Goal: Information Seeking & Learning: Find specific fact

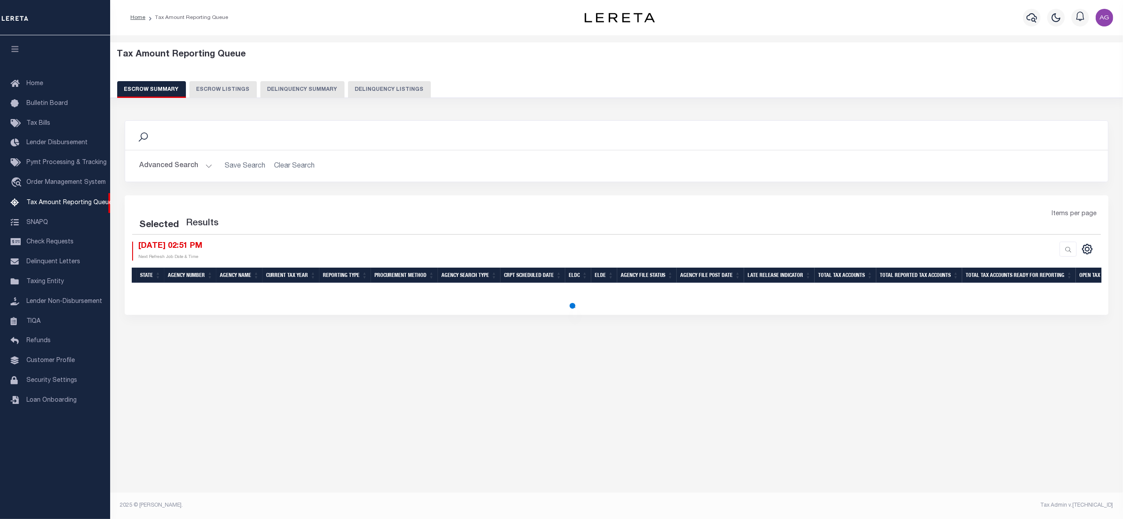
click at [377, 85] on button "Delinquency Listings" at bounding box center [389, 89] width 83 height 17
select select
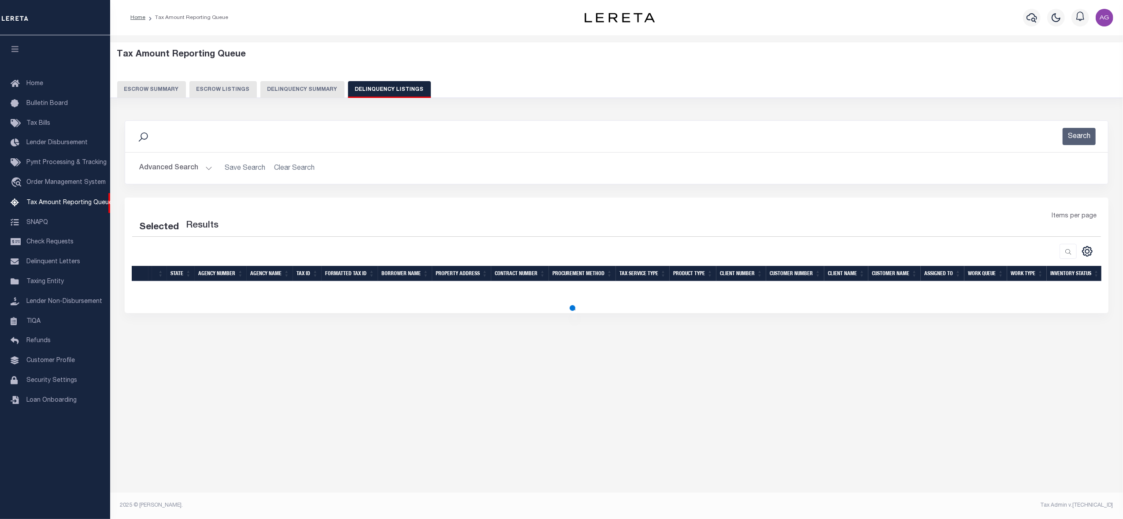
click at [169, 166] on button "Advanced Search" at bounding box center [175, 168] width 73 height 17
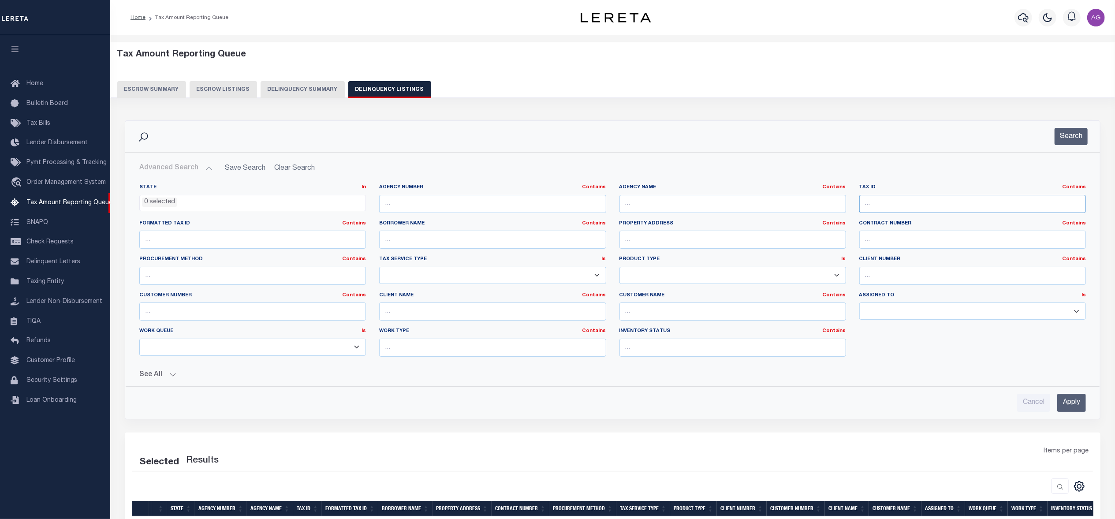
click at [898, 205] on input "text" at bounding box center [972, 204] width 227 height 18
paste input "034601-156.16-5-42"
type input "034601-156.16-5-42"
click at [1074, 422] on div "Search Advanced Search Save Search Clear Search In In" at bounding box center [612, 276] width 989 height 312
click at [1074, 409] on input "Apply" at bounding box center [1071, 403] width 29 height 18
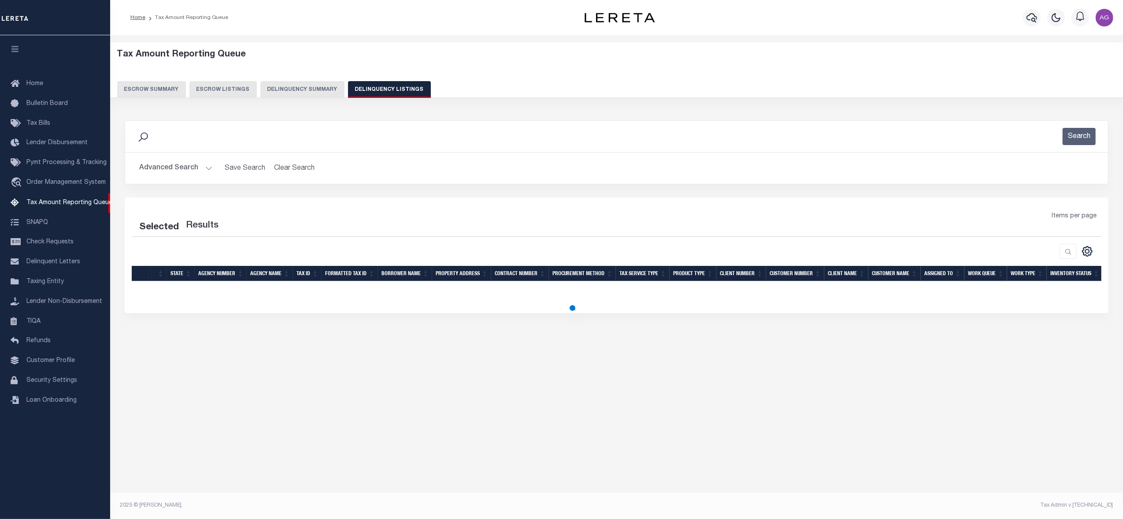
select select "100"
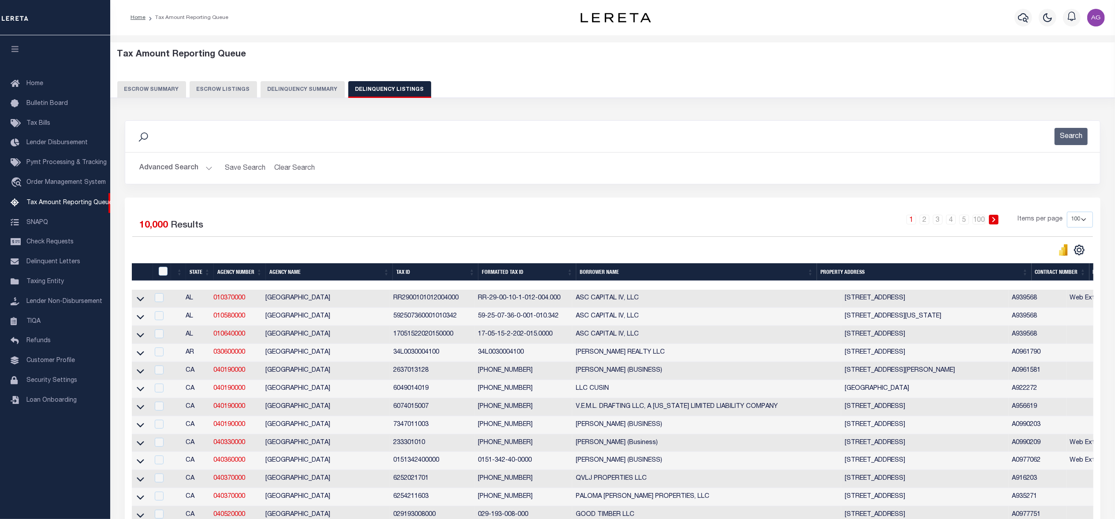
click at [188, 167] on button "Advanced Search" at bounding box center [175, 168] width 73 height 17
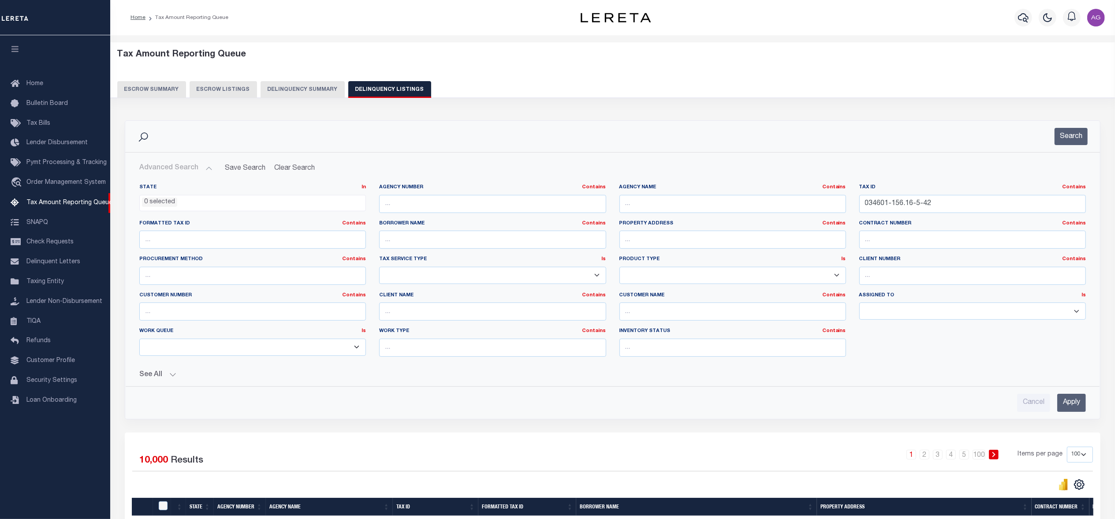
click at [1081, 401] on input "Apply" at bounding box center [1071, 403] width 29 height 18
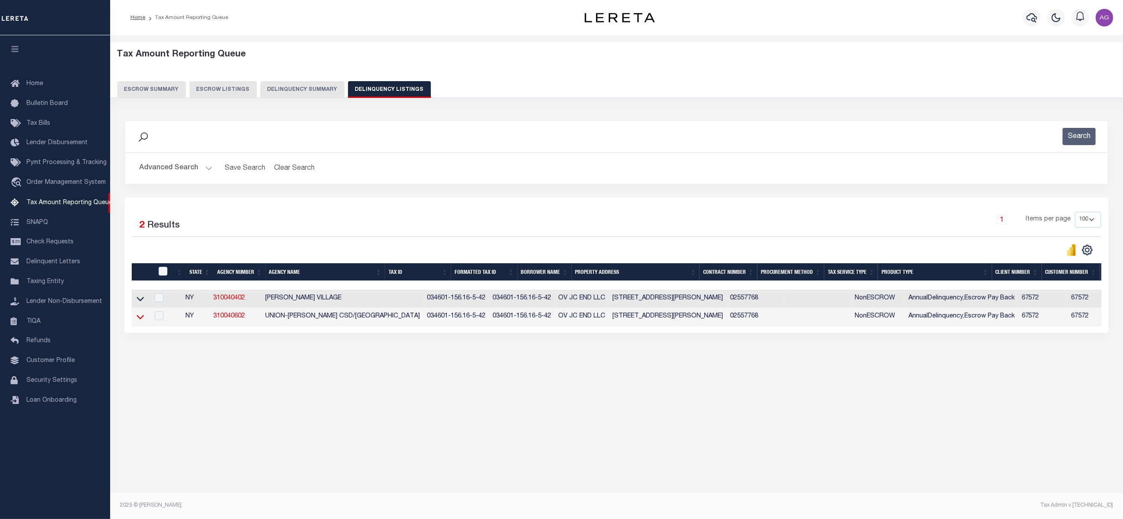
click at [141, 321] on icon at bounding box center [140, 316] width 7 height 9
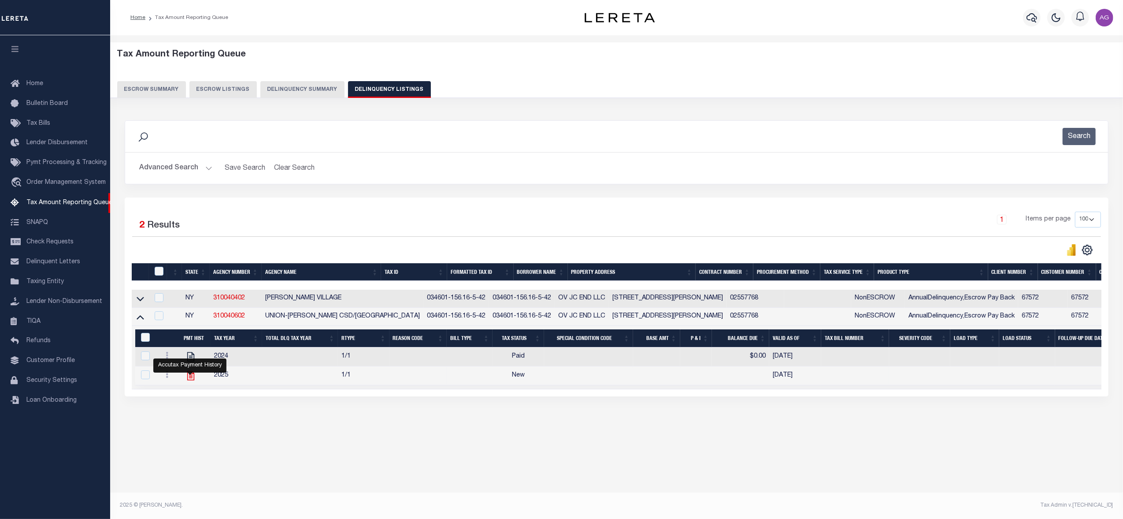
click at [186, 381] on icon "" at bounding box center [190, 375] width 11 height 11
checkbox input "true"
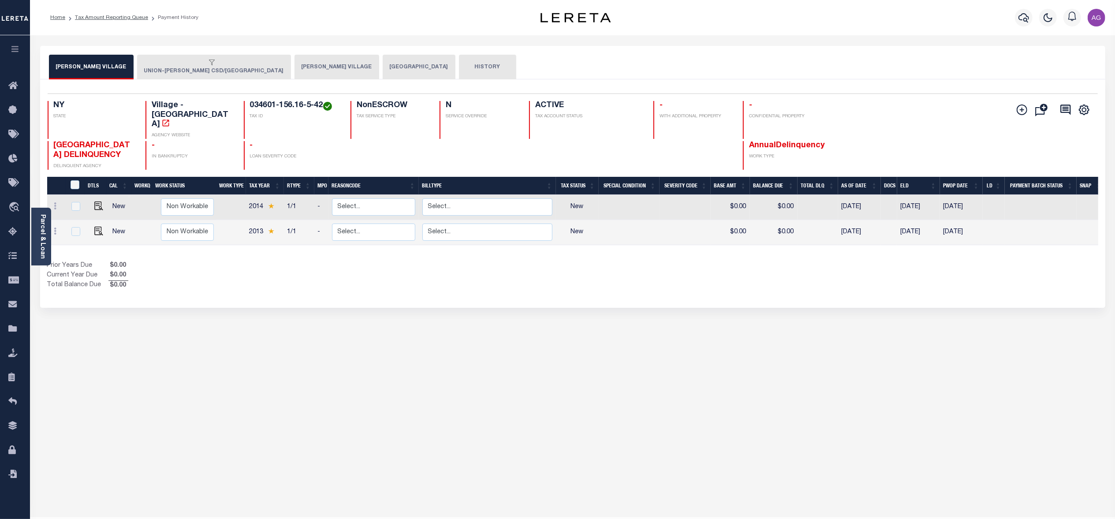
click at [199, 62] on div "button" at bounding box center [212, 63] width 136 height 8
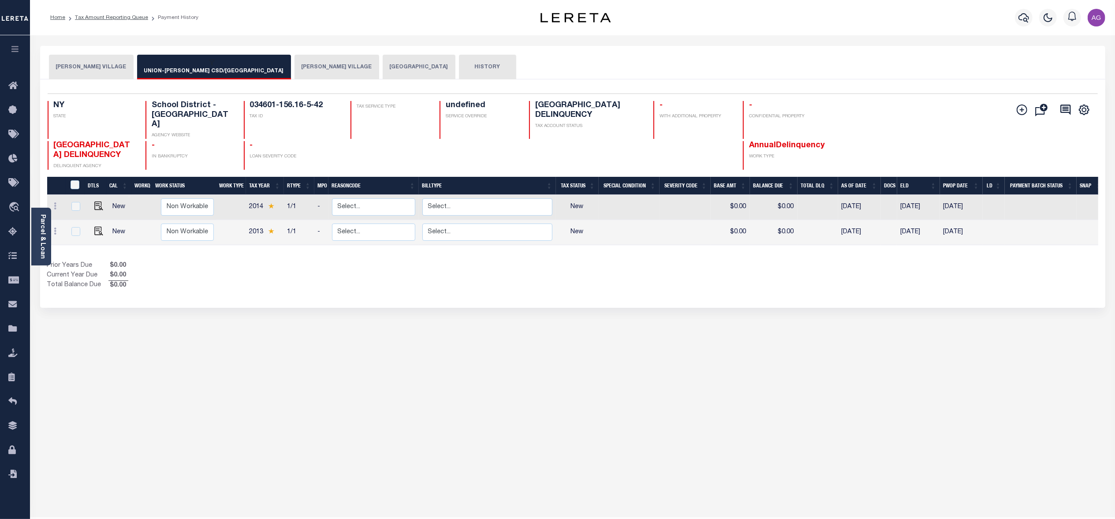
click at [294, 64] on button "[PERSON_NAME] VILLAGE" at bounding box center [336, 67] width 85 height 25
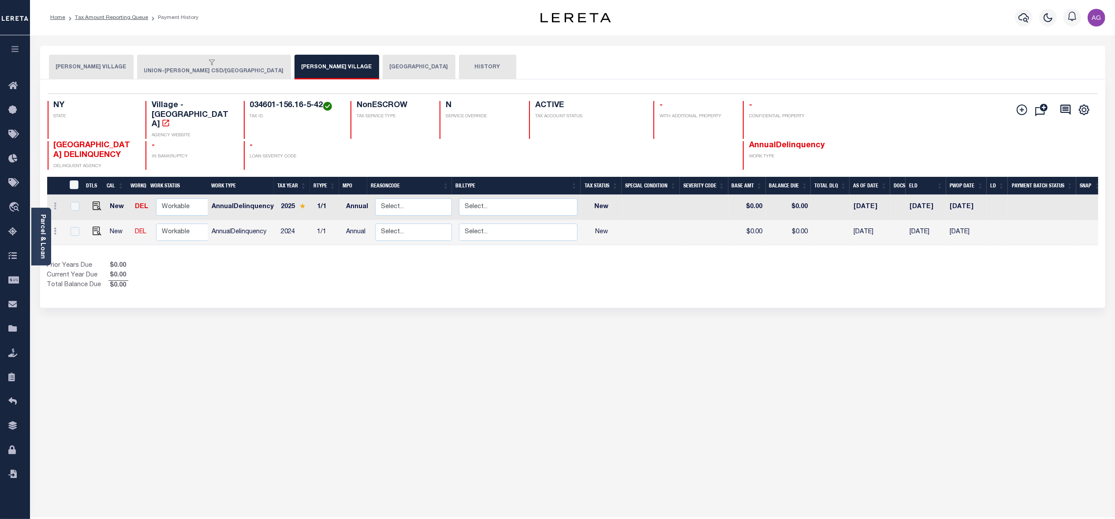
click at [188, 76] on button "UNION-[PERSON_NAME] CSD/[GEOGRAPHIC_DATA]" at bounding box center [214, 67] width 154 height 25
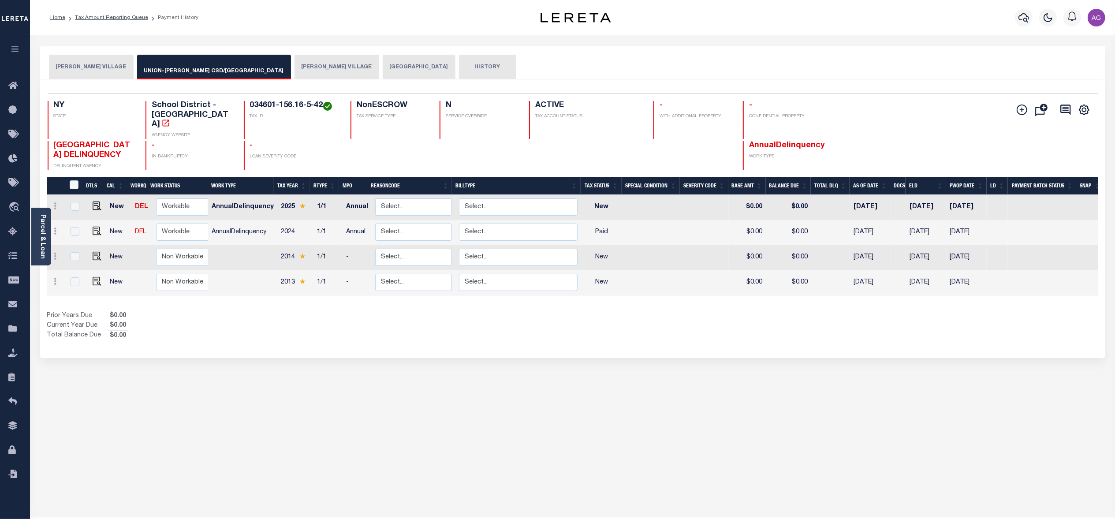
click at [383, 70] on button "[GEOGRAPHIC_DATA]" at bounding box center [419, 67] width 73 height 25
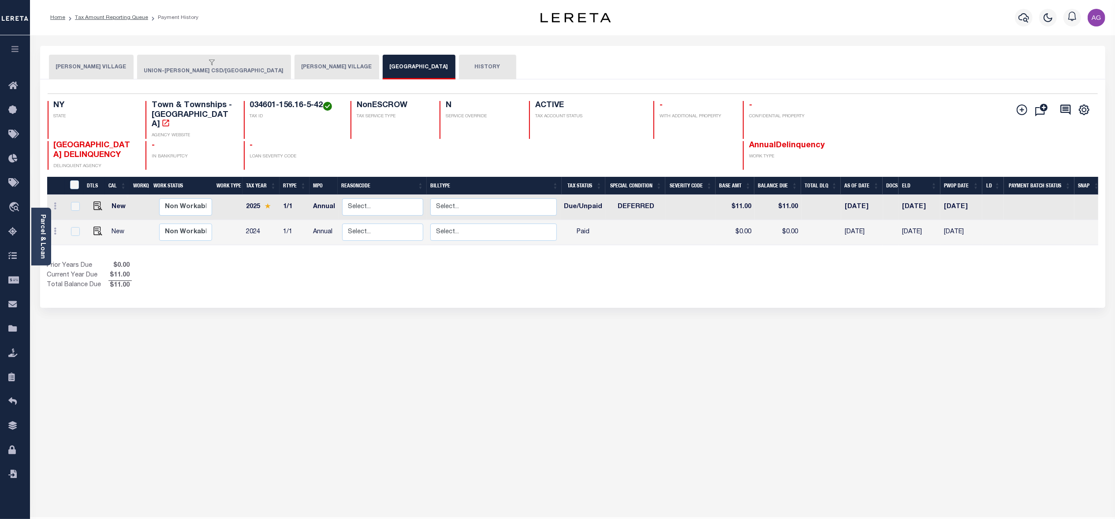
click at [294, 63] on button "[PERSON_NAME] VILLAGE" at bounding box center [336, 67] width 85 height 25
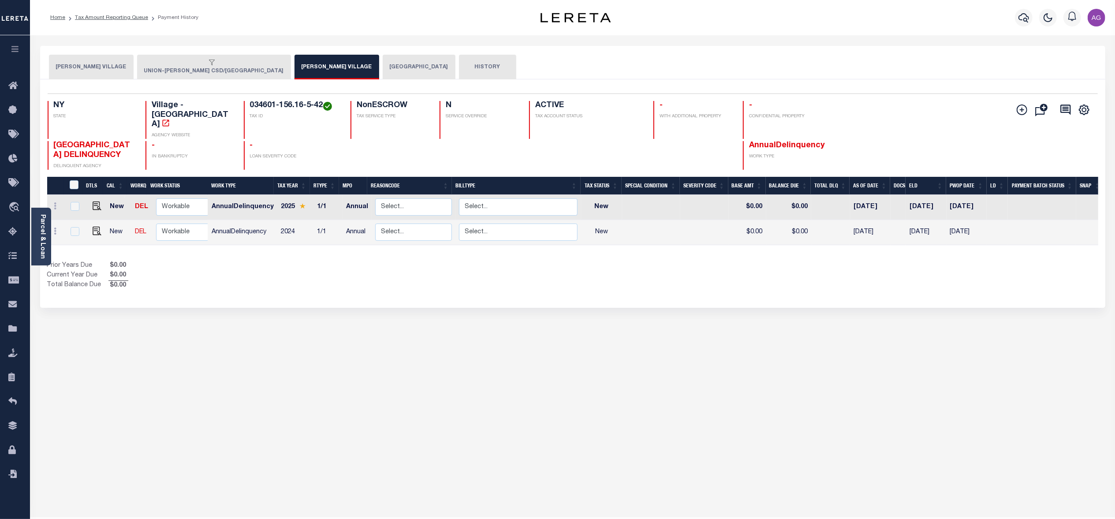
click at [383, 74] on button "[GEOGRAPHIC_DATA]" at bounding box center [419, 67] width 73 height 25
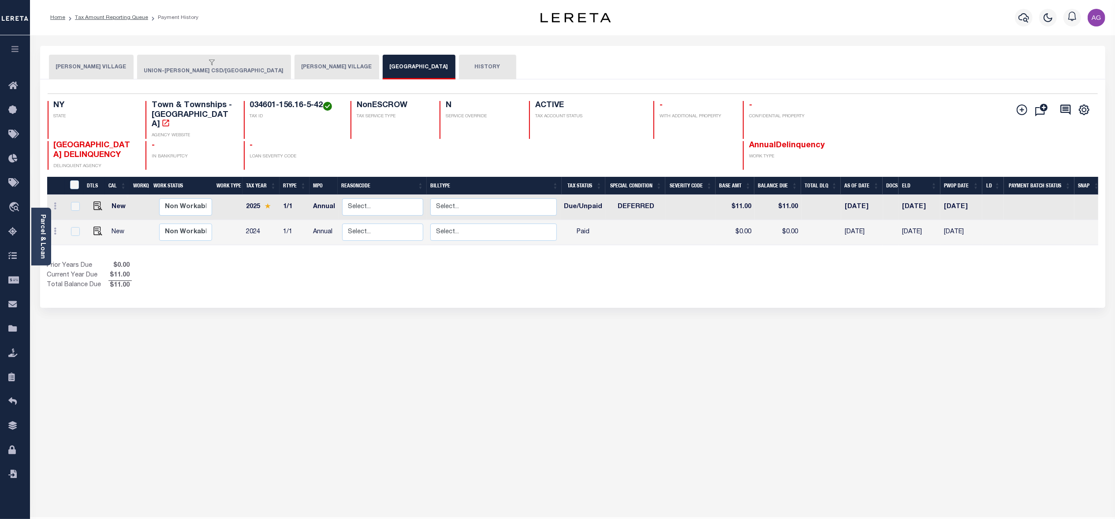
click at [159, 71] on button "UNION-[PERSON_NAME] CSD/[GEOGRAPHIC_DATA]" at bounding box center [214, 67] width 154 height 25
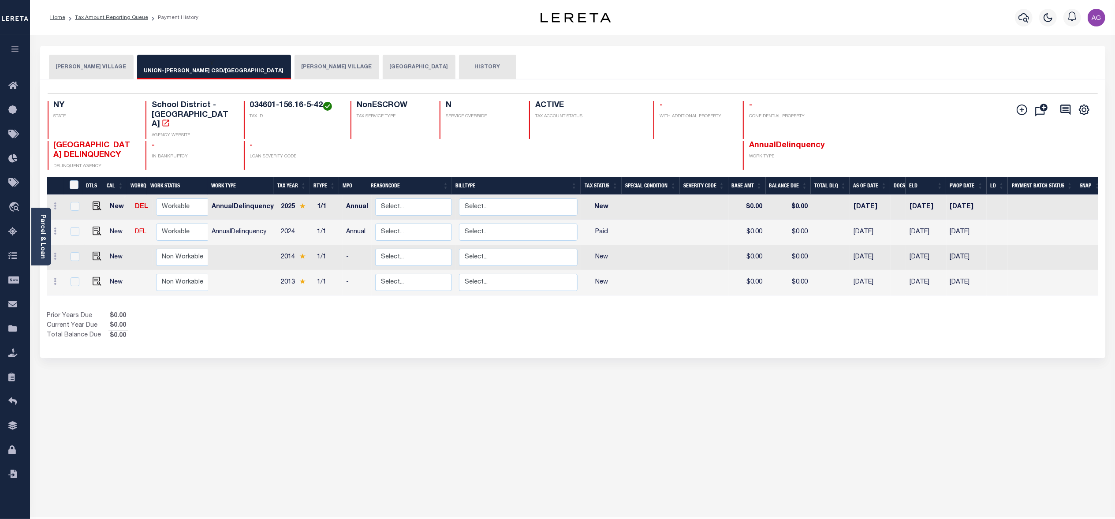
click at [79, 68] on button "[PERSON_NAME] VILLAGE" at bounding box center [91, 67] width 85 height 25
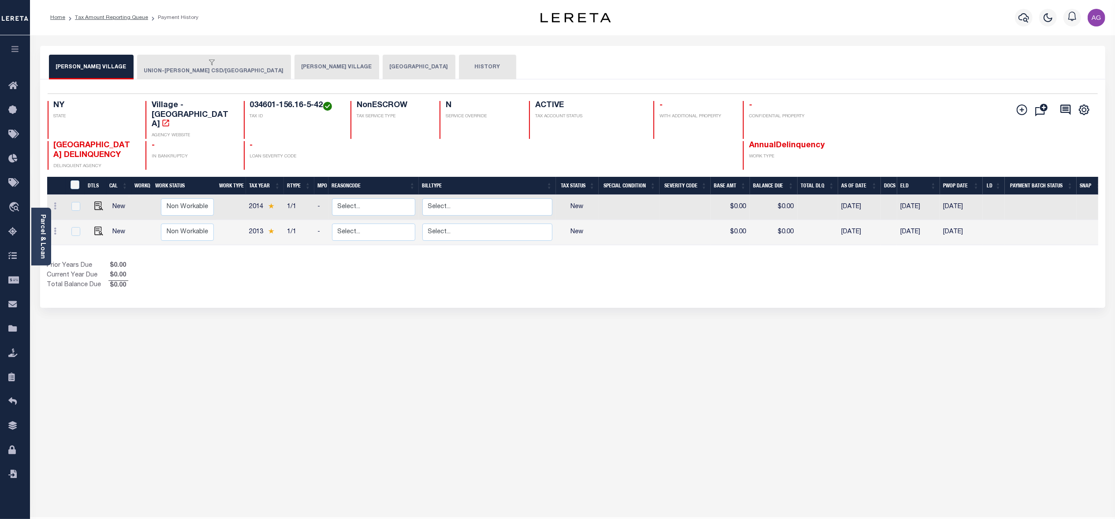
click at [178, 76] on button "UNION-[PERSON_NAME] CSD/[GEOGRAPHIC_DATA]" at bounding box center [214, 67] width 154 height 25
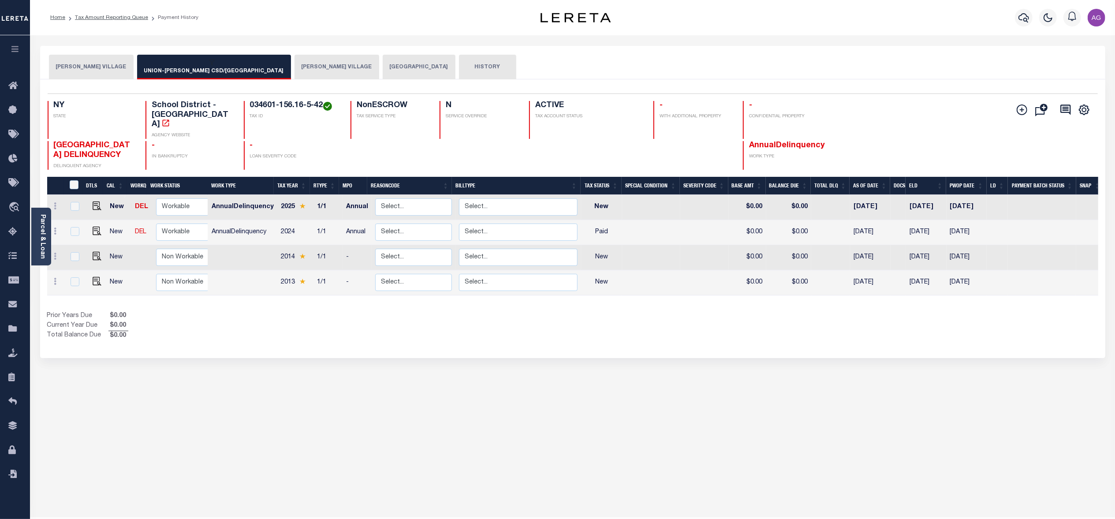
click at [294, 69] on button "[PERSON_NAME] VILLAGE" at bounding box center [336, 67] width 85 height 25
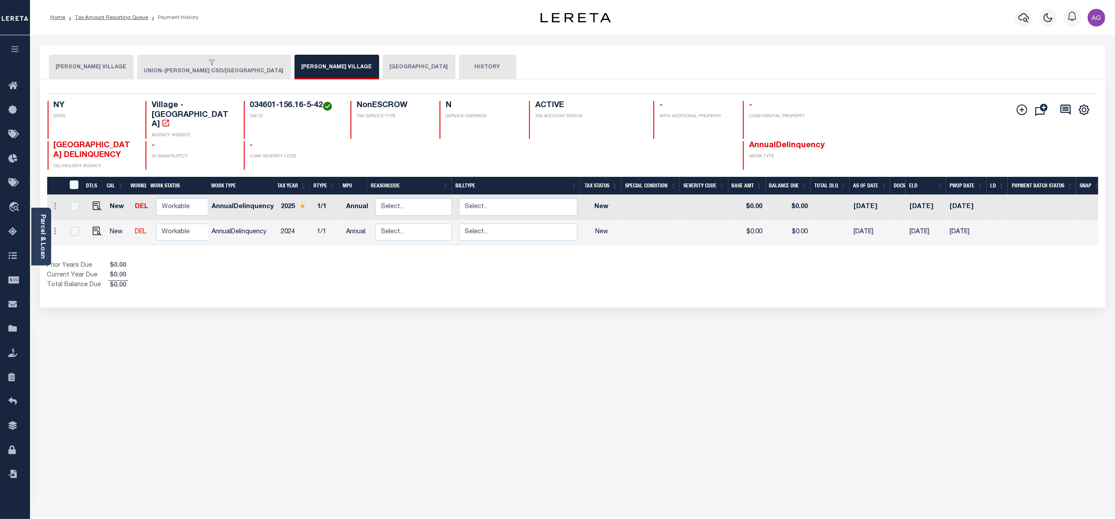
click at [383, 63] on button "[GEOGRAPHIC_DATA]" at bounding box center [419, 67] width 73 height 25
